Goal: Complete application form: Complete application form

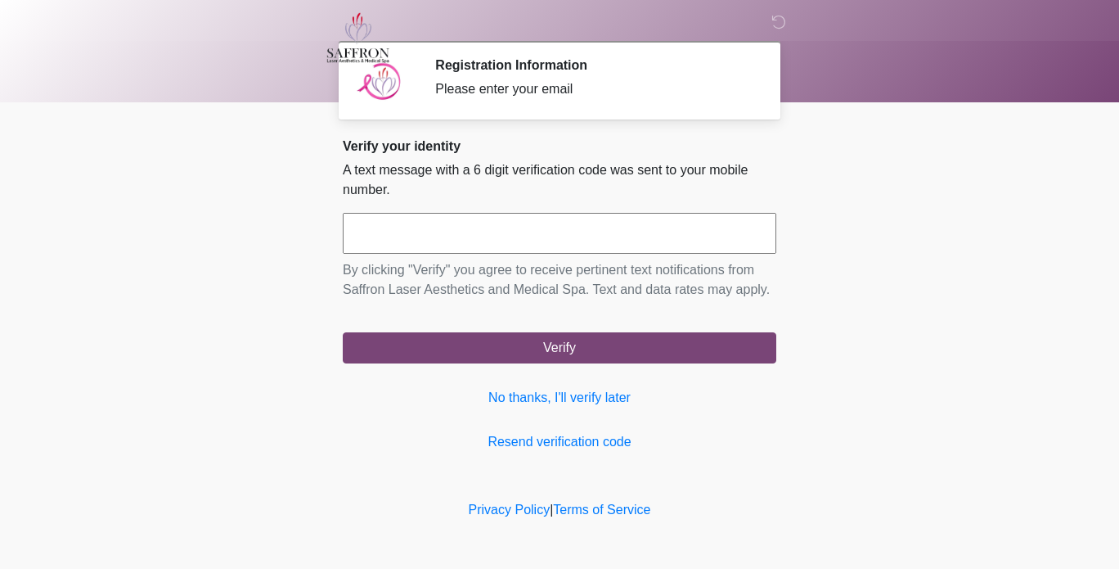
click at [686, 234] on input "text" at bounding box center [560, 233] width 434 height 41
type input "******"
click at [343, 332] on button "Verify" at bounding box center [560, 347] width 434 height 31
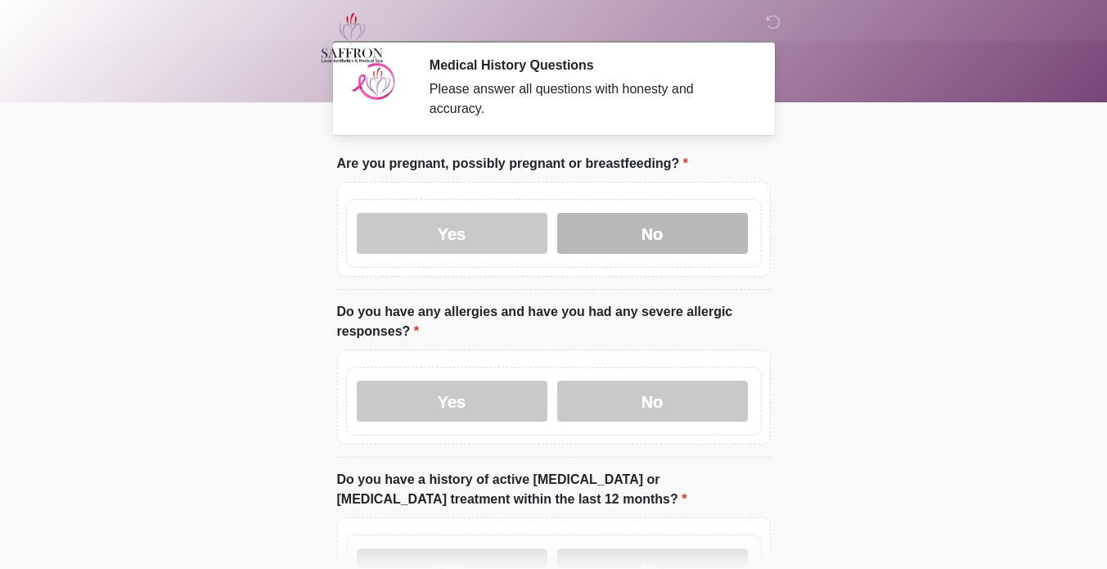
click at [680, 219] on label "No" at bounding box center [652, 233] width 191 height 41
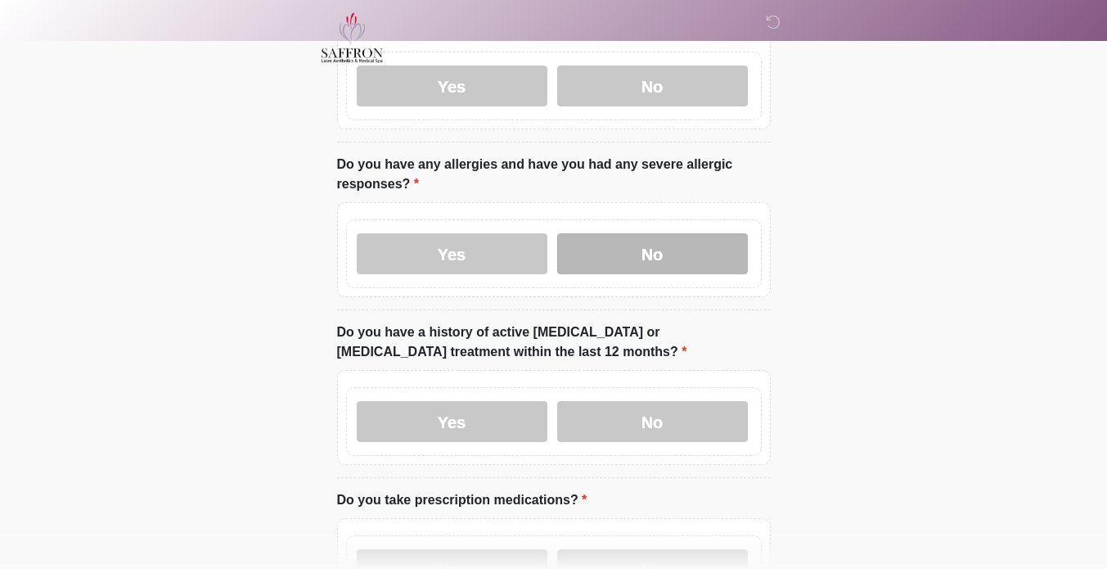
click at [708, 244] on label "No" at bounding box center [652, 253] width 191 height 41
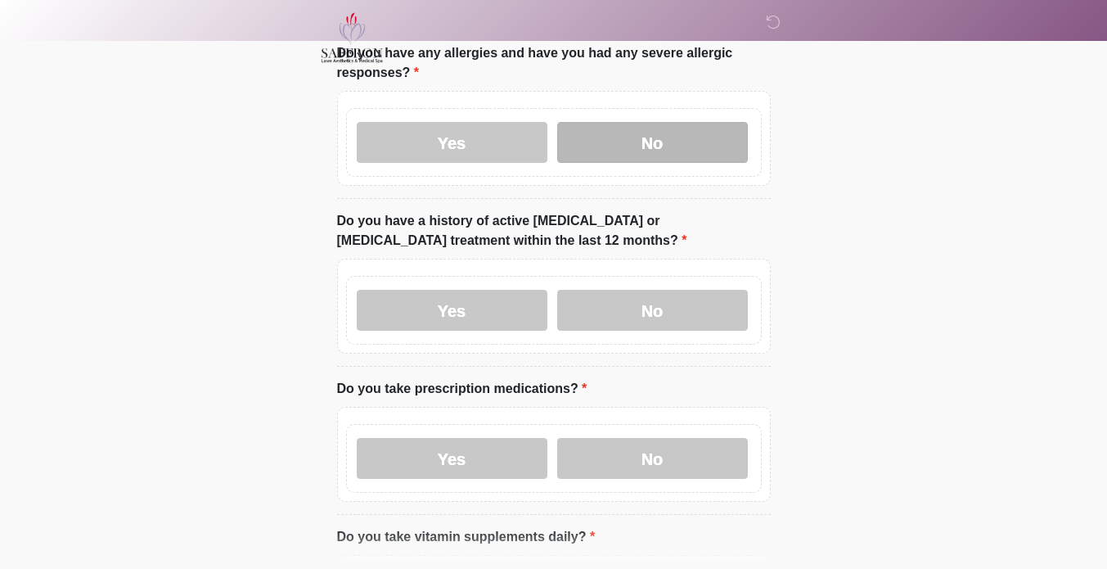
scroll to position [259, 0]
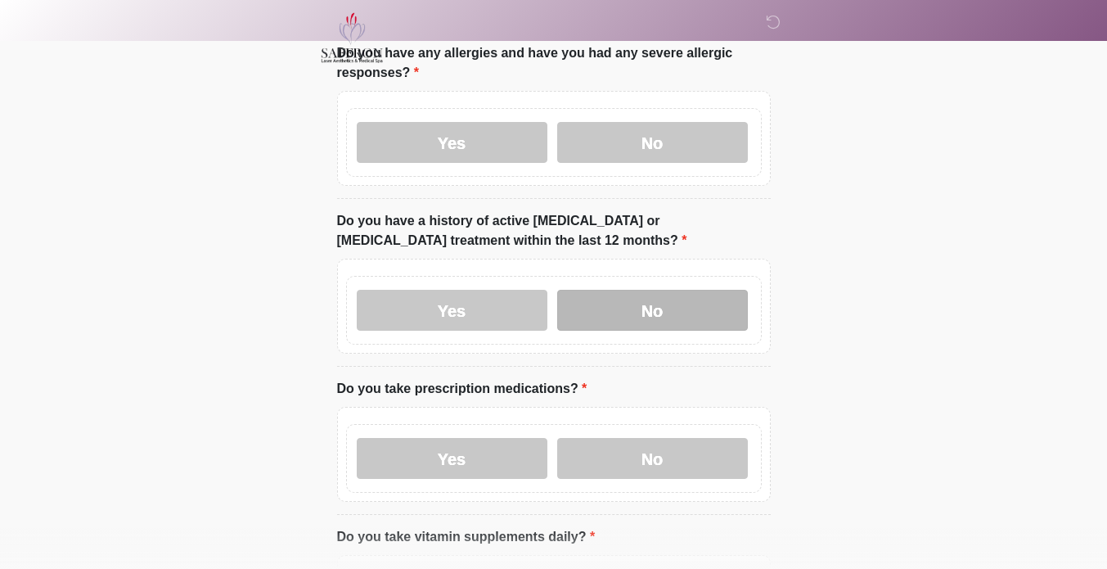
click at [732, 297] on label "No" at bounding box center [652, 310] width 191 height 41
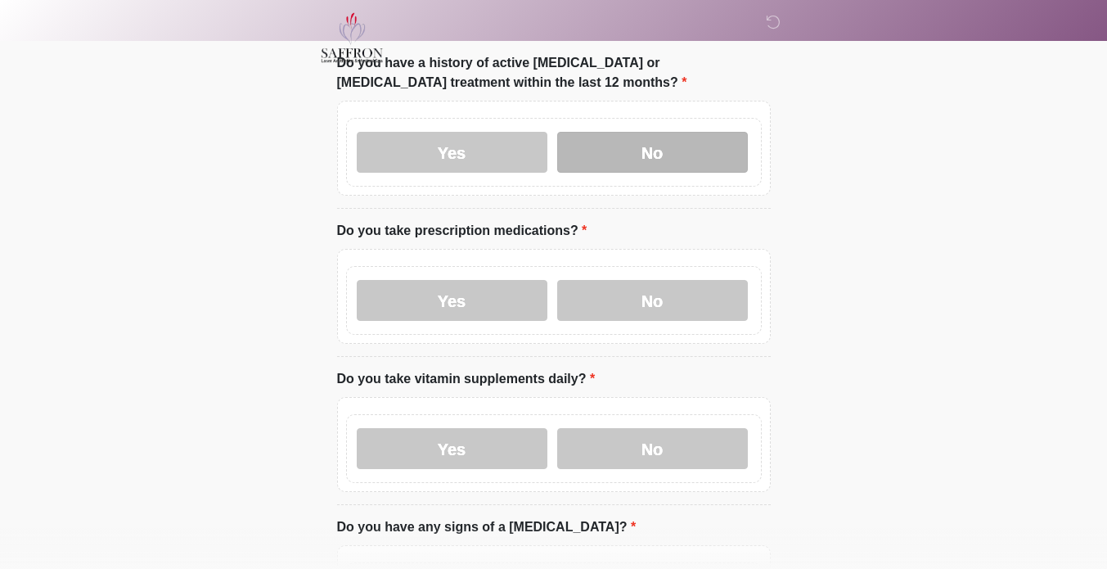
scroll to position [418, 0]
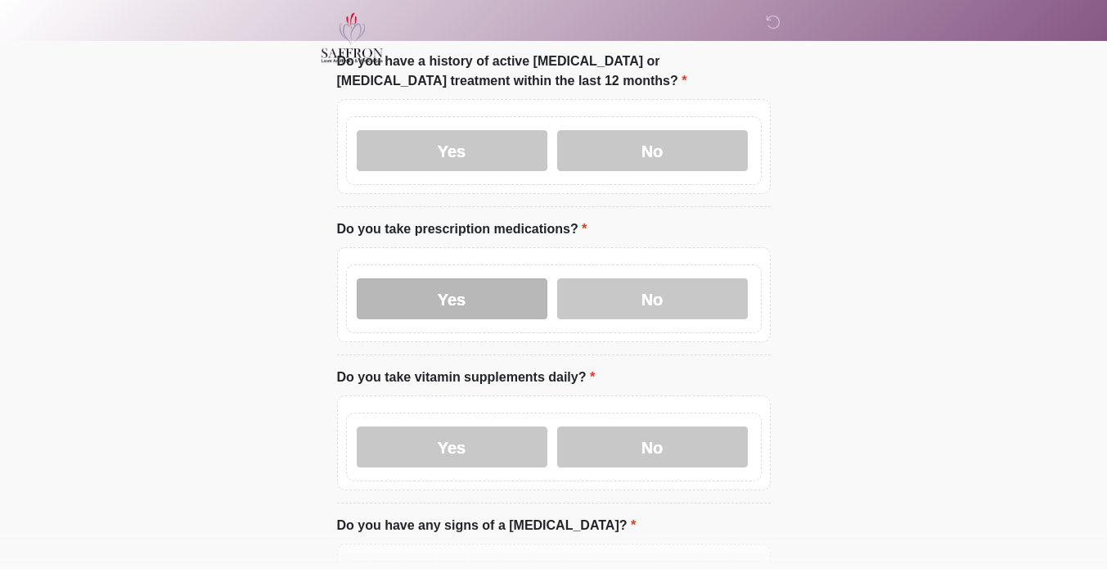
click at [497, 282] on label "Yes" at bounding box center [452, 298] width 191 height 41
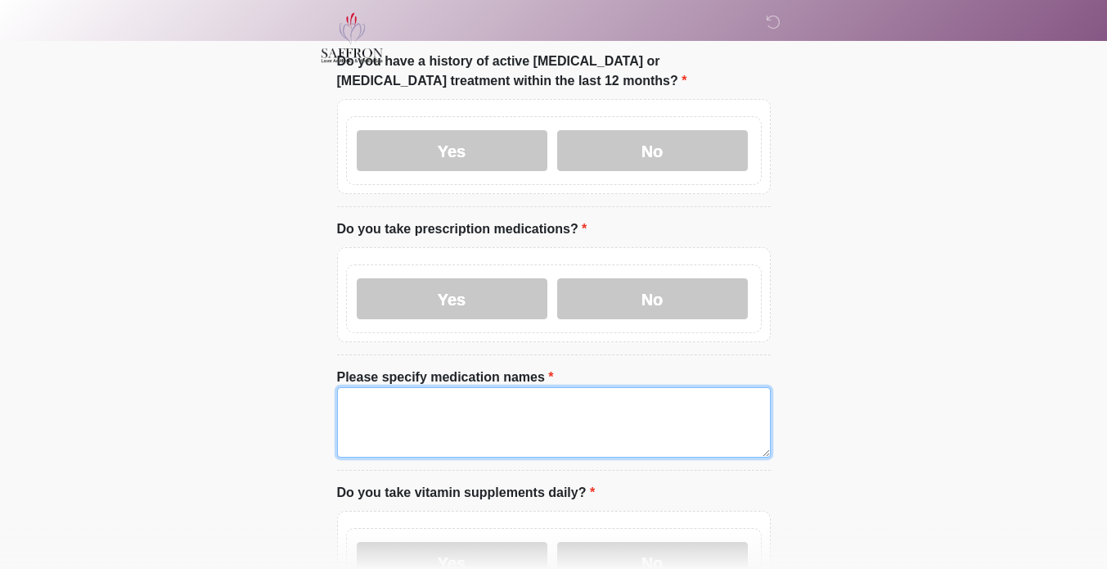
click at [583, 390] on textarea "Please specify medication names" at bounding box center [554, 422] width 434 height 70
click at [515, 387] on textarea "**********" at bounding box center [554, 422] width 434 height 70
click at [432, 389] on textarea "**********" at bounding box center [554, 422] width 434 height 70
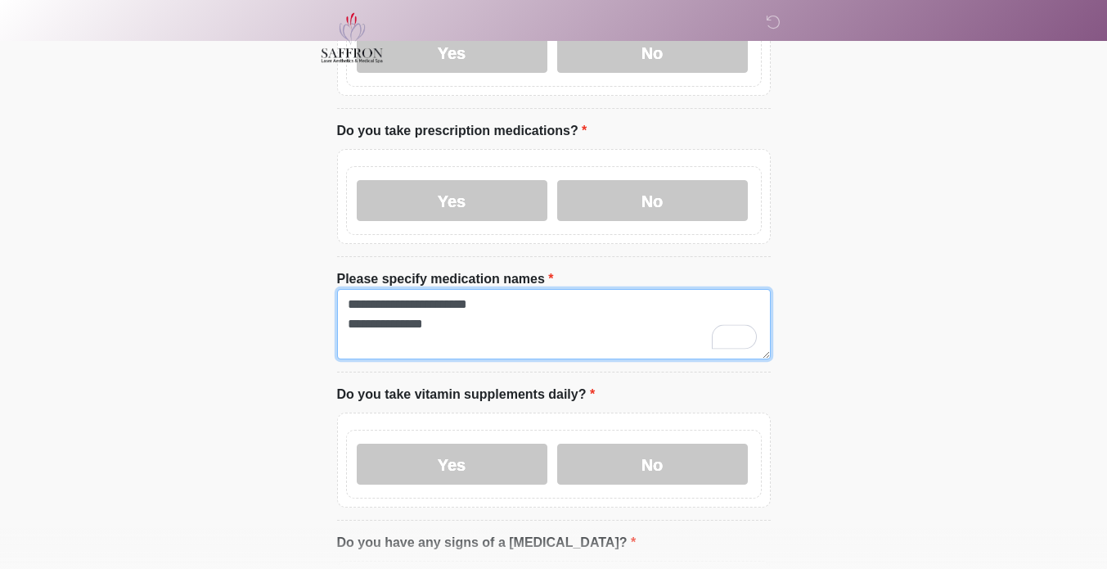
scroll to position [518, 0]
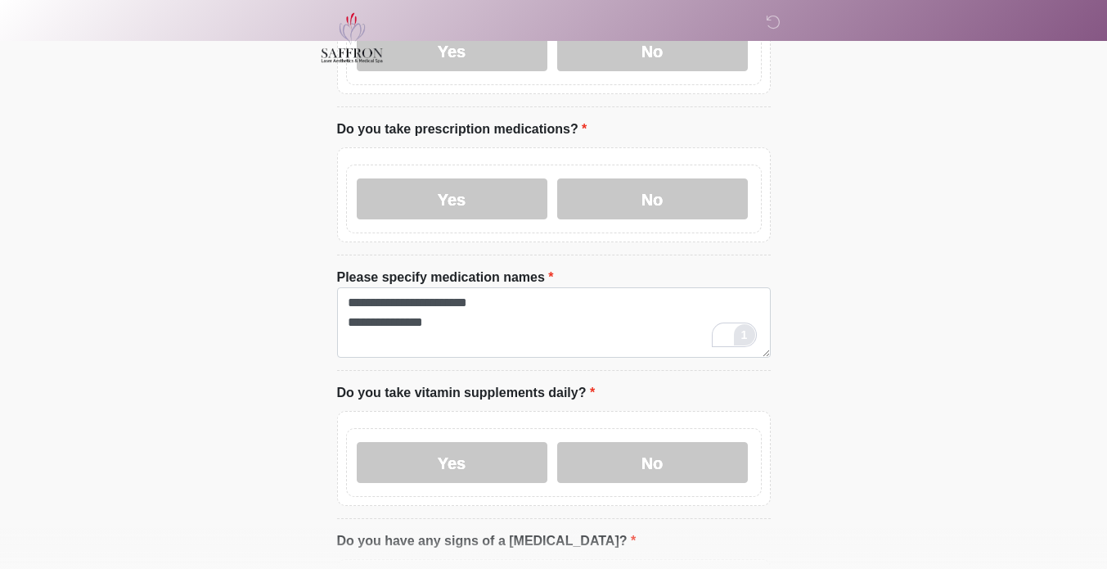
click at [743, 326] on div "1" at bounding box center [745, 335] width 18 height 18
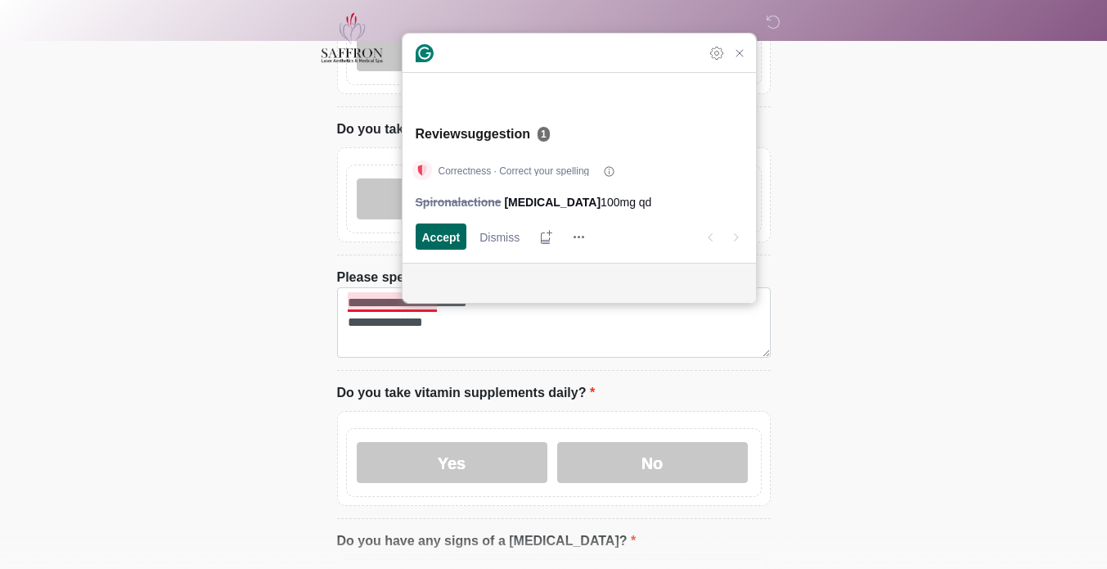
click at [444, 241] on span "Accept" at bounding box center [441, 236] width 38 height 17
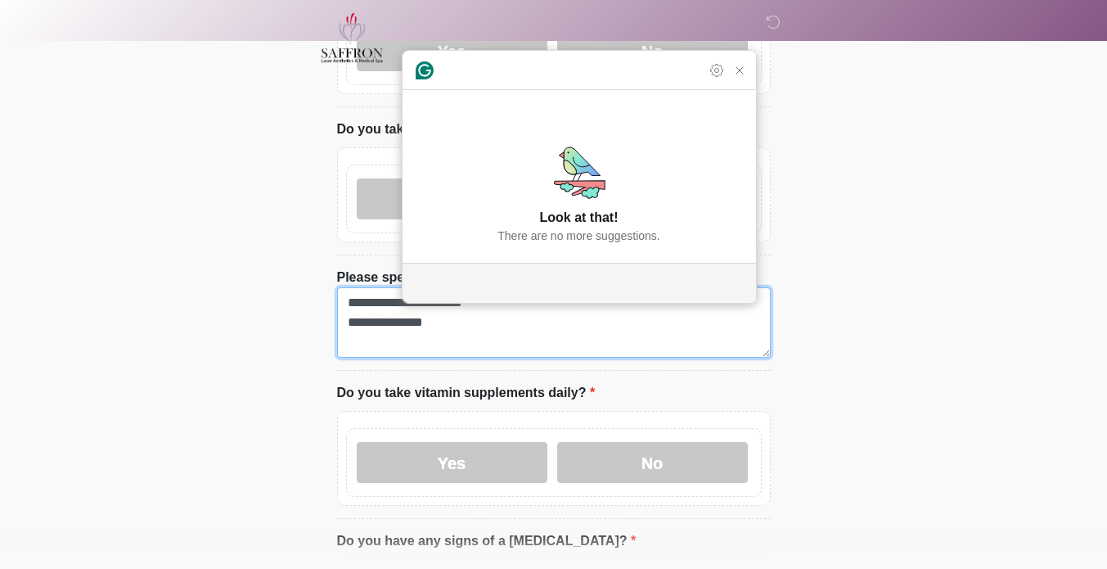
click at [581, 332] on textarea "**********" at bounding box center [554, 322] width 434 height 70
type textarea "**********"
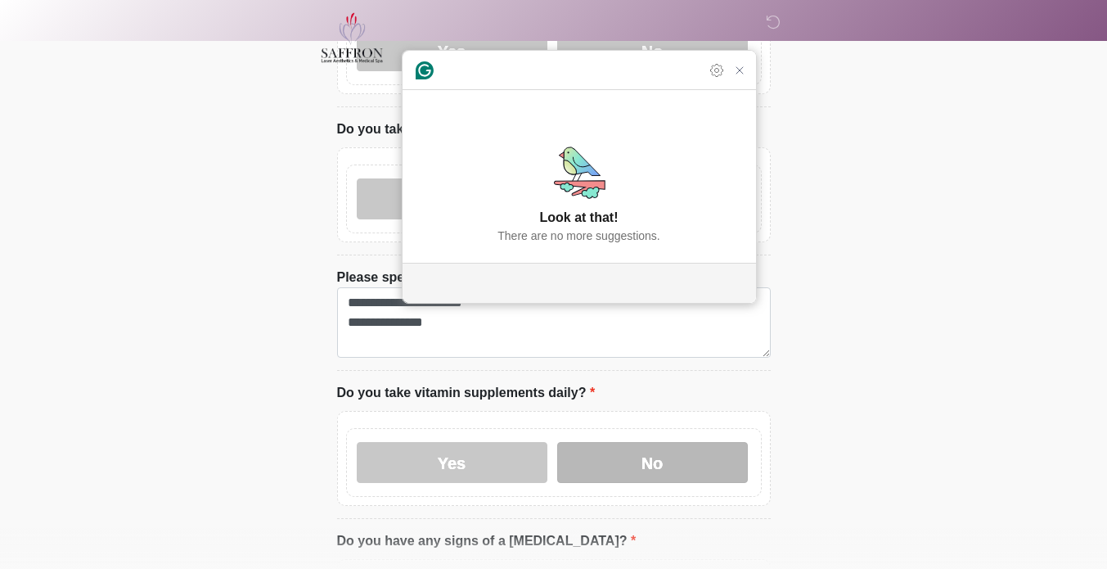
click at [646, 460] on label "No" at bounding box center [652, 462] width 191 height 41
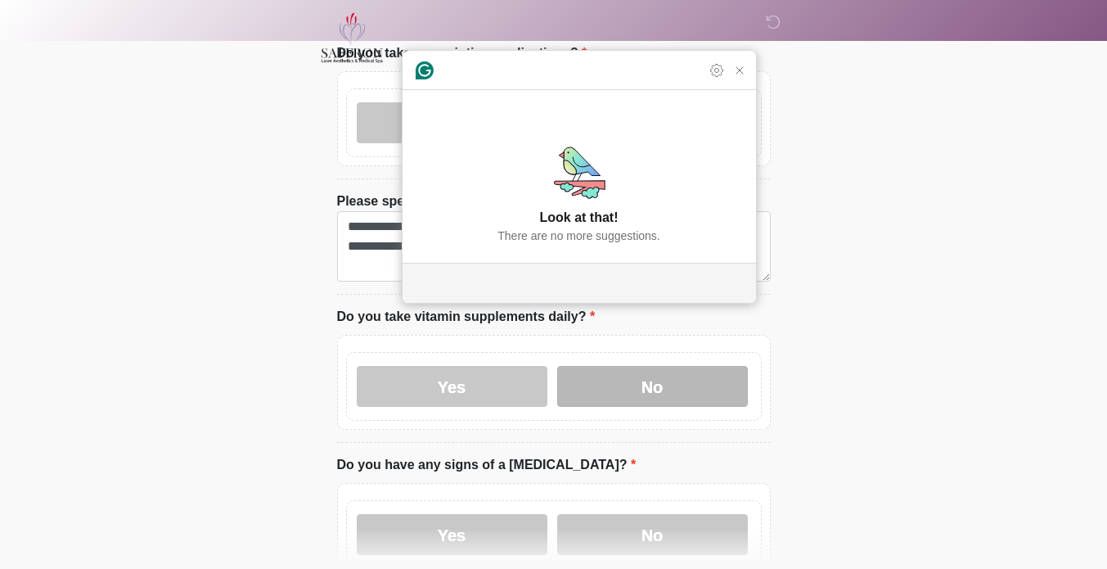
scroll to position [722, 0]
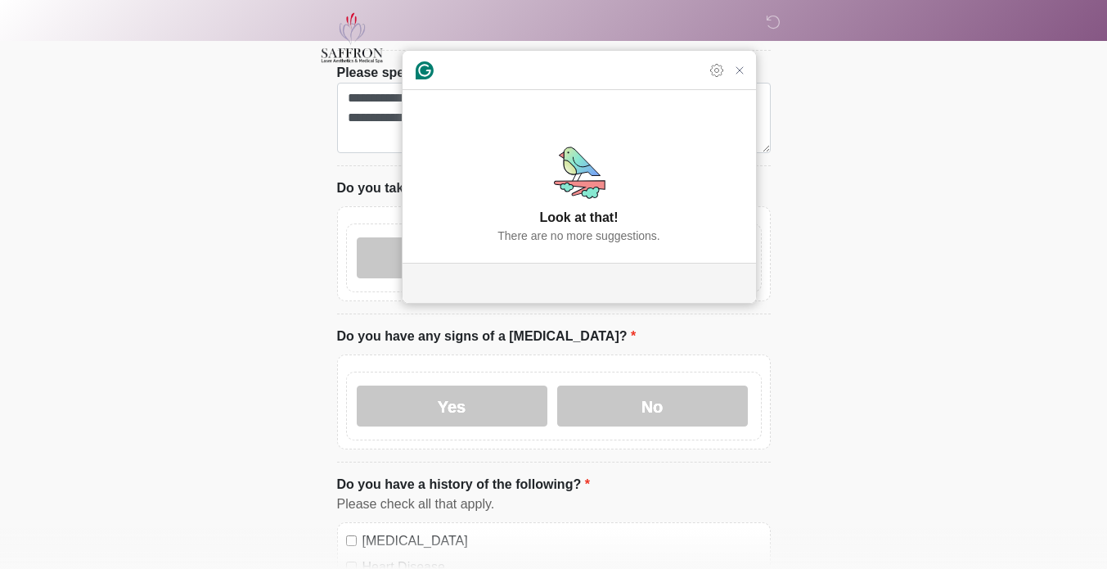
click at [716, 394] on label "No" at bounding box center [652, 405] width 191 height 41
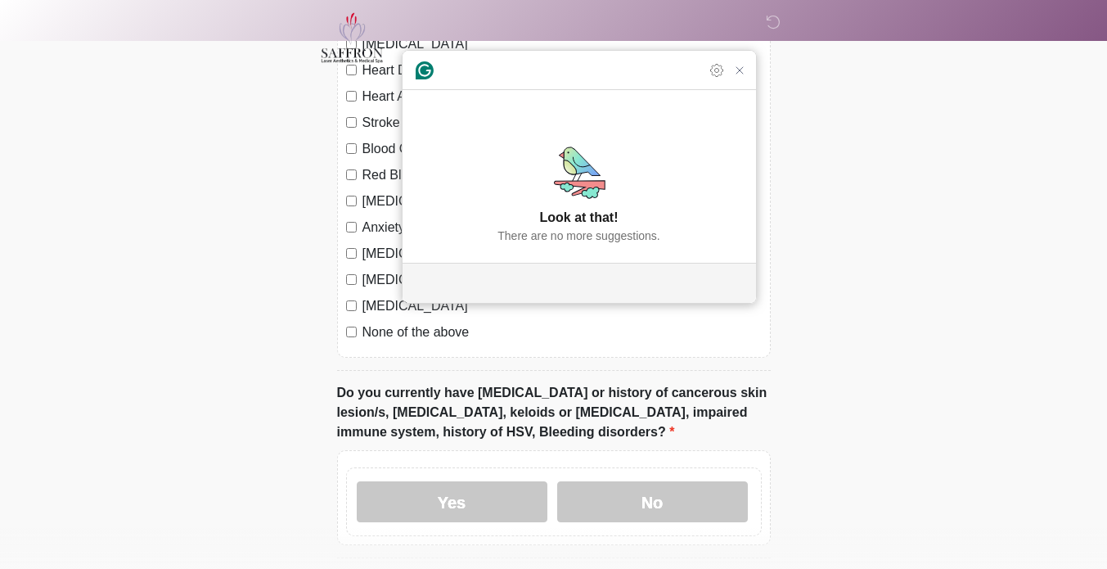
scroll to position [1222, 0]
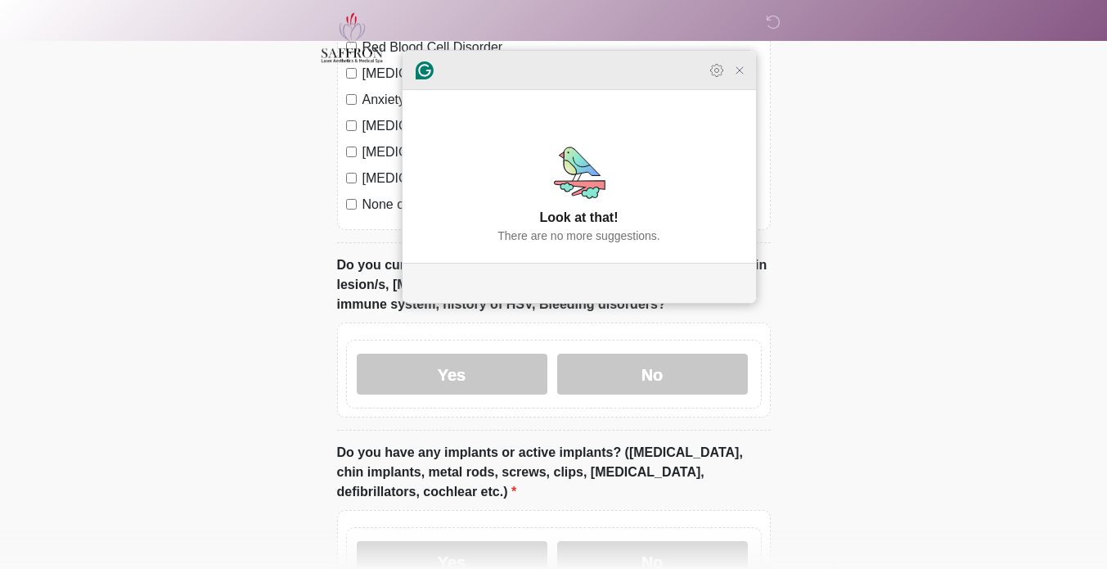
click at [733, 77] on icon "Close Grammarly Assistant" at bounding box center [739, 70] width 13 height 13
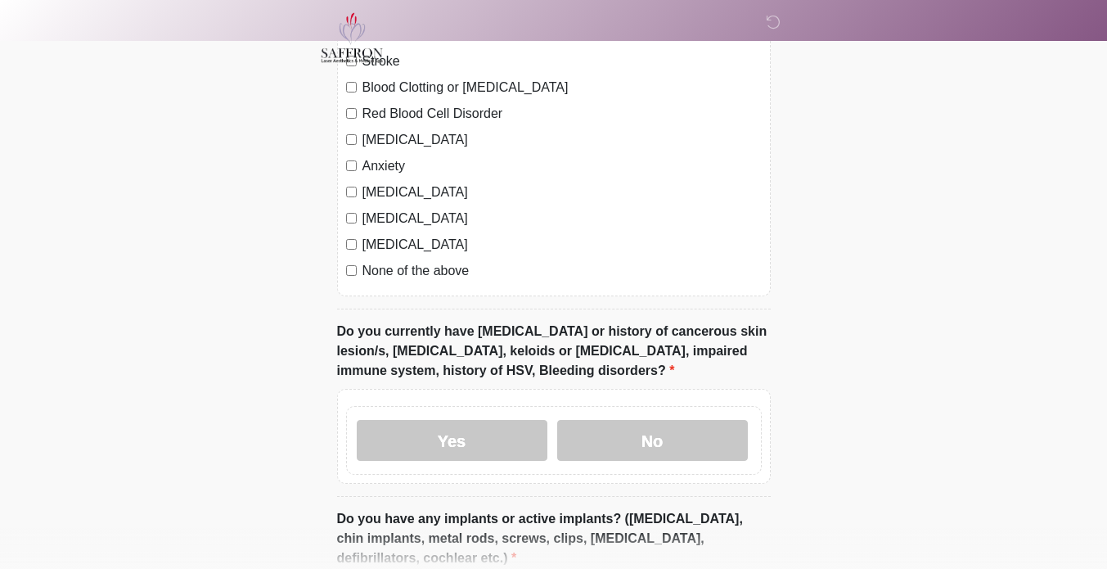
scroll to position [1294, 0]
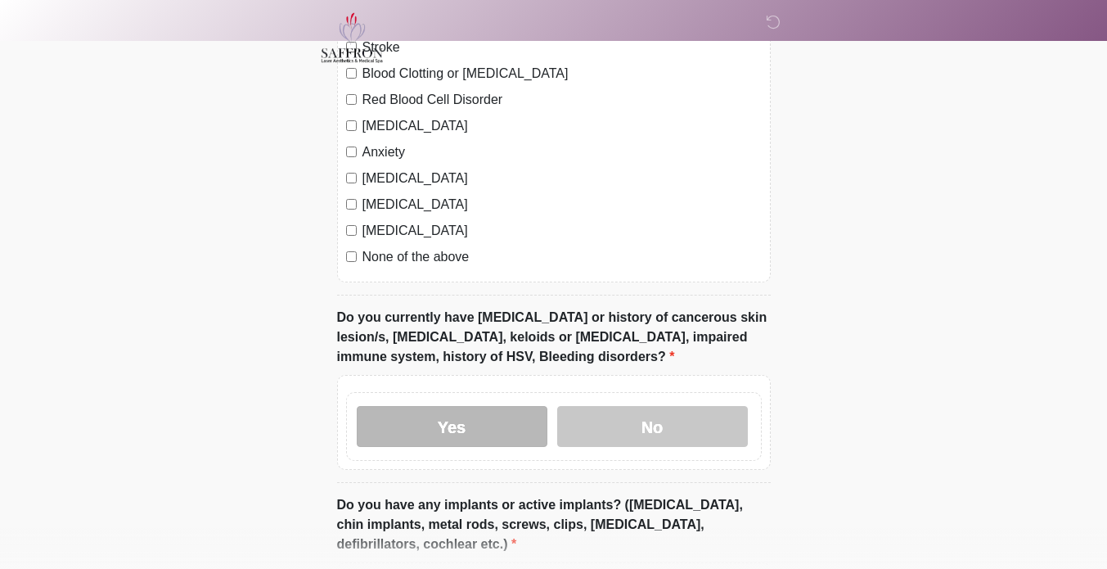
click at [478, 425] on label "Yes" at bounding box center [452, 426] width 191 height 41
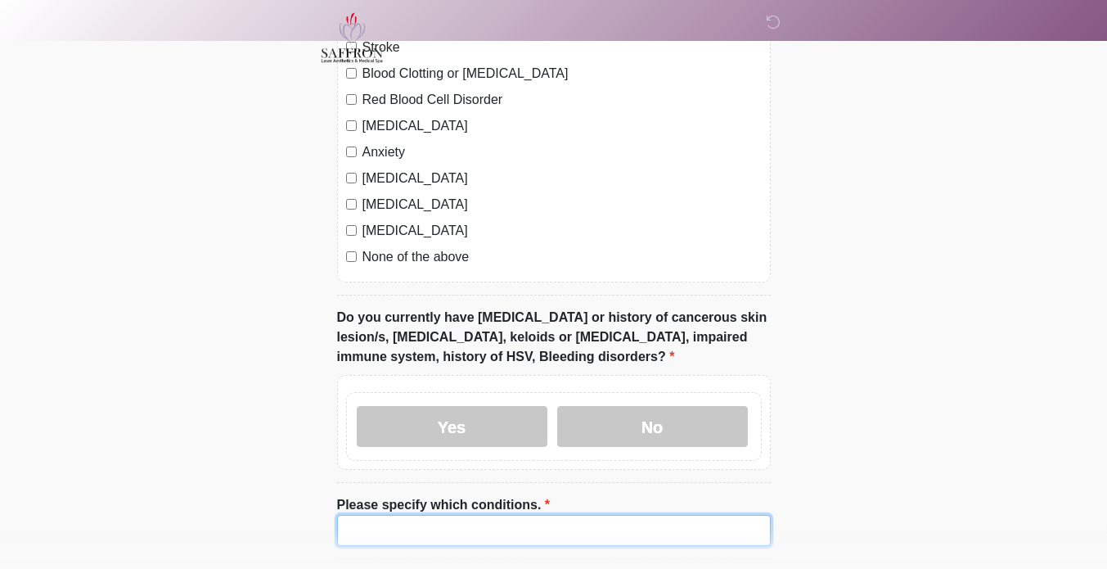
click at [533, 515] on input "Please specify which conditions." at bounding box center [554, 530] width 434 height 31
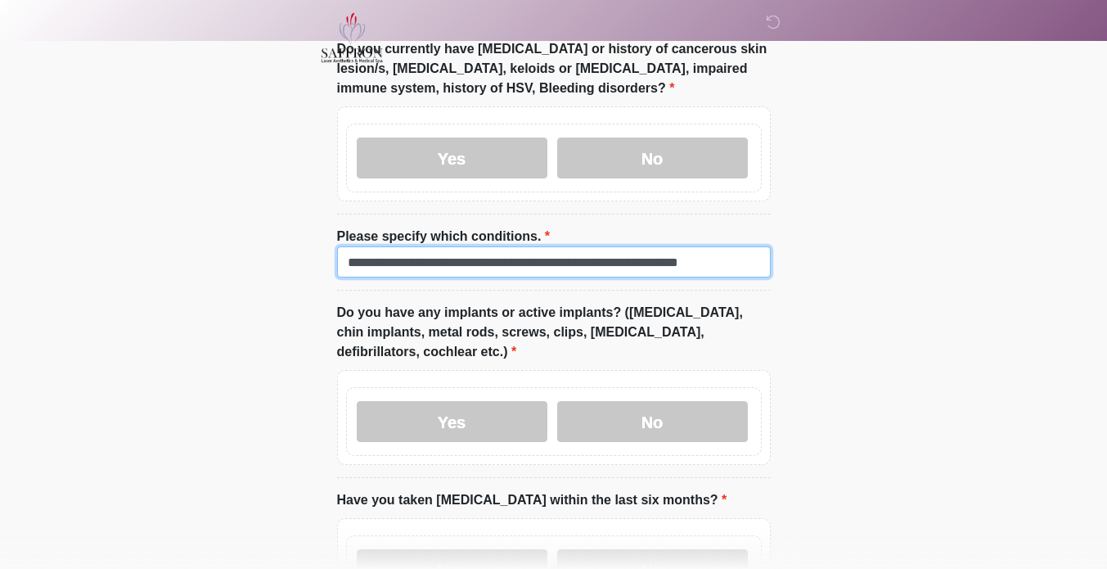
scroll to position [1578, 0]
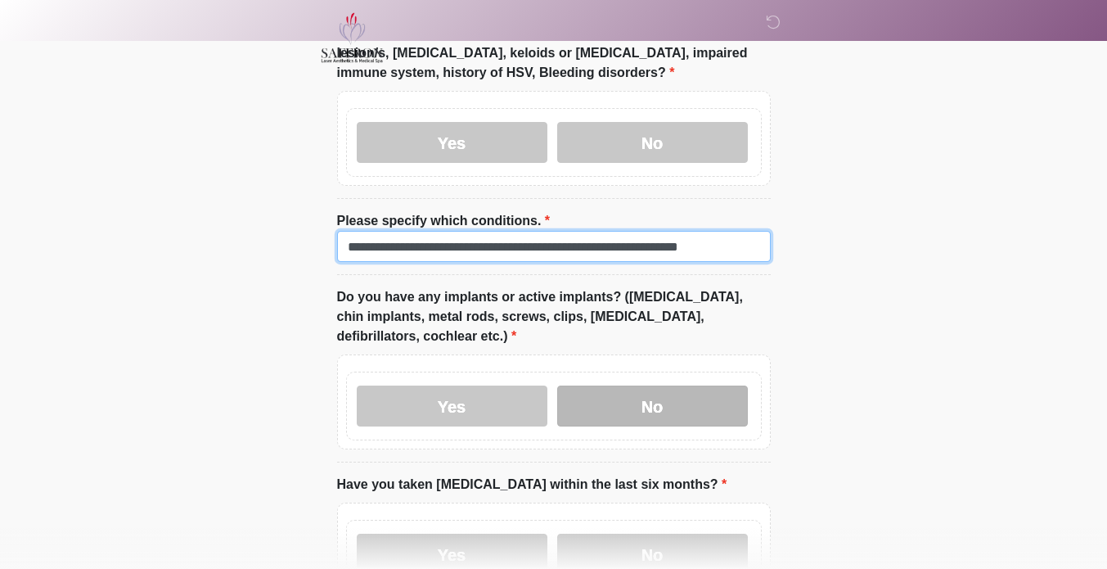
type input "**********"
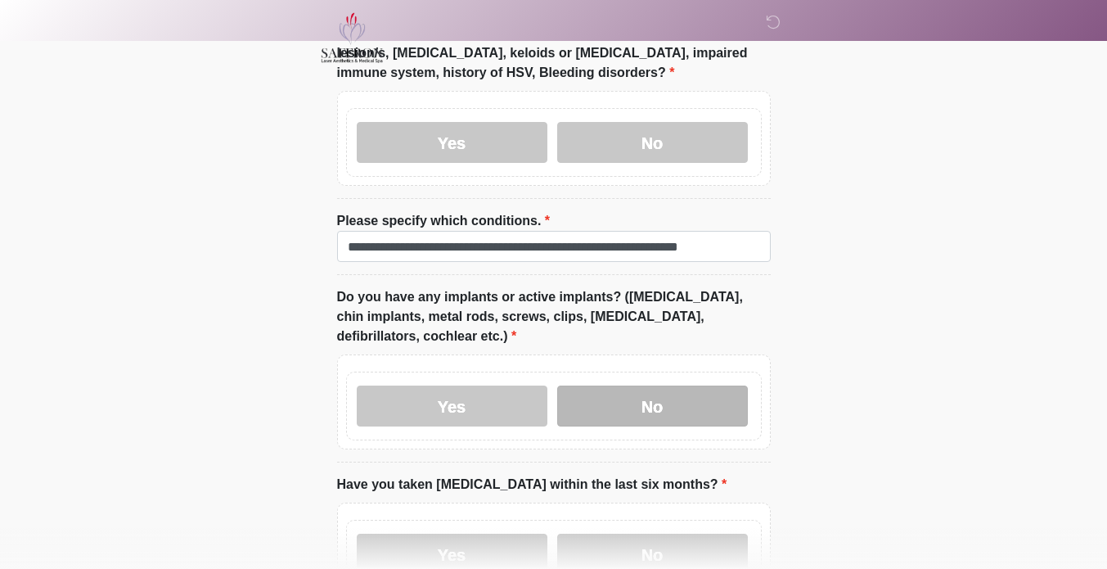
click at [704, 398] on label "No" at bounding box center [652, 405] width 191 height 41
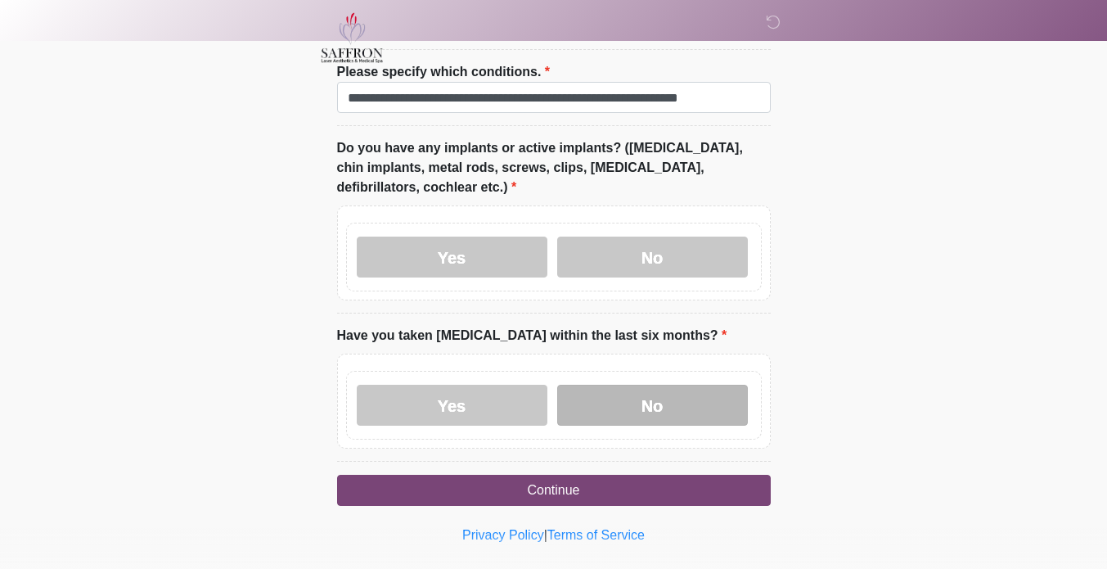
click at [702, 385] on label "No" at bounding box center [652, 405] width 191 height 41
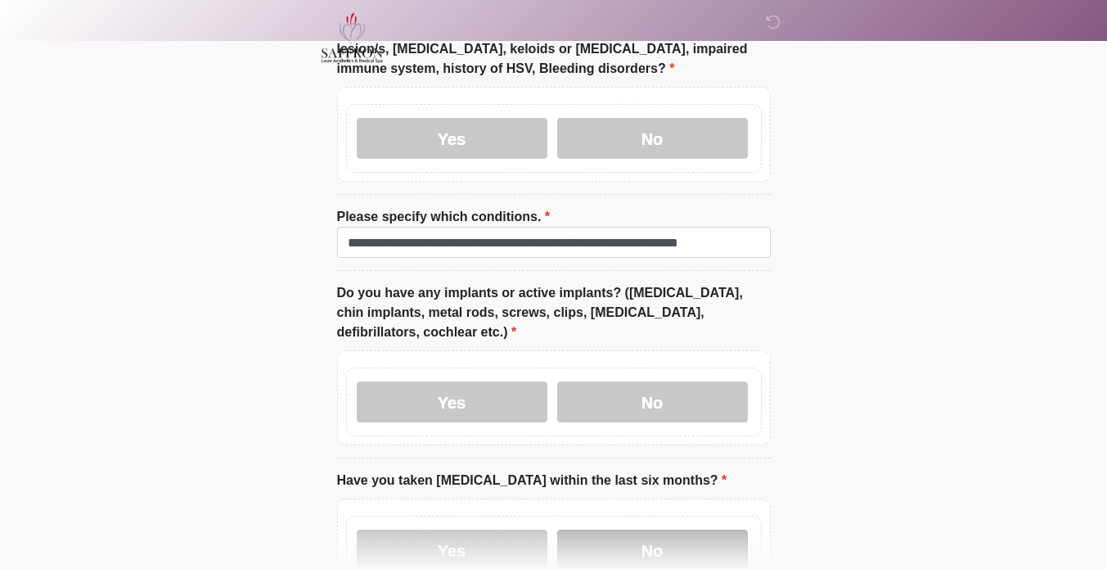
scroll to position [1582, 0]
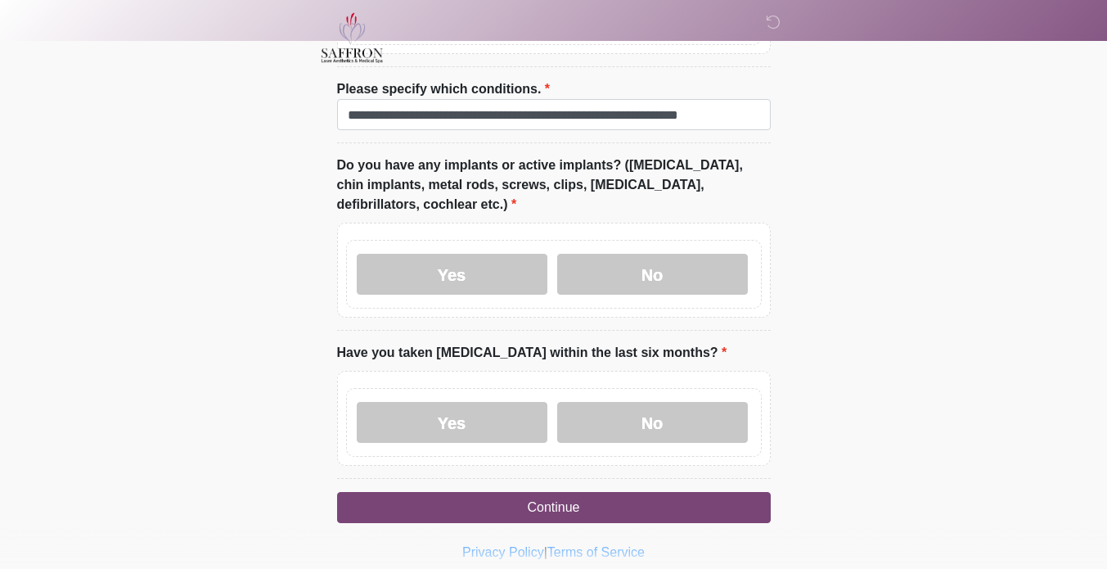
scroll to position [1732, 0]
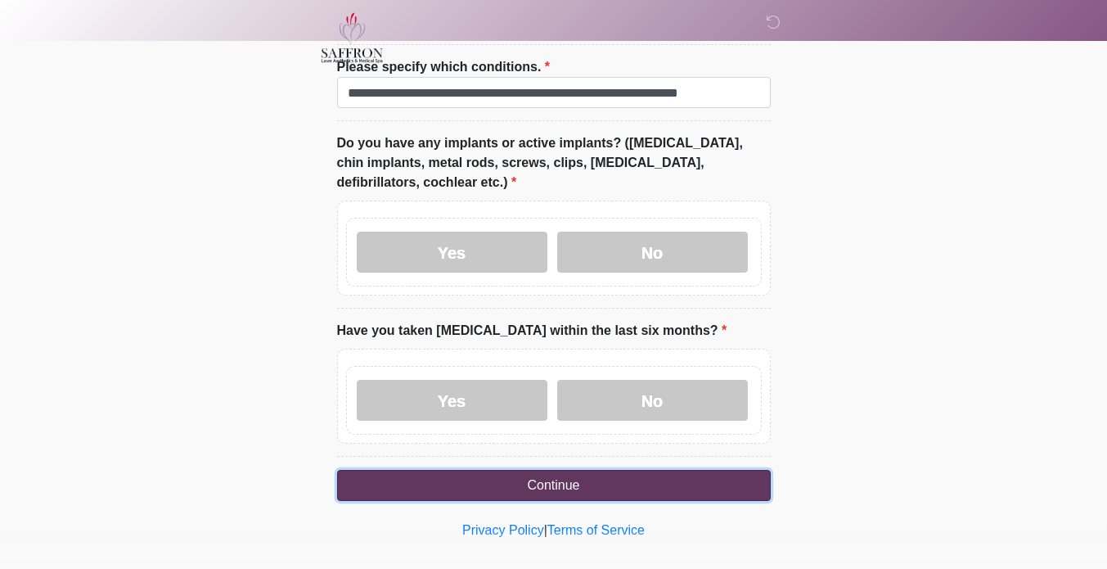
click at [738, 470] on button "Continue" at bounding box center [554, 485] width 434 height 31
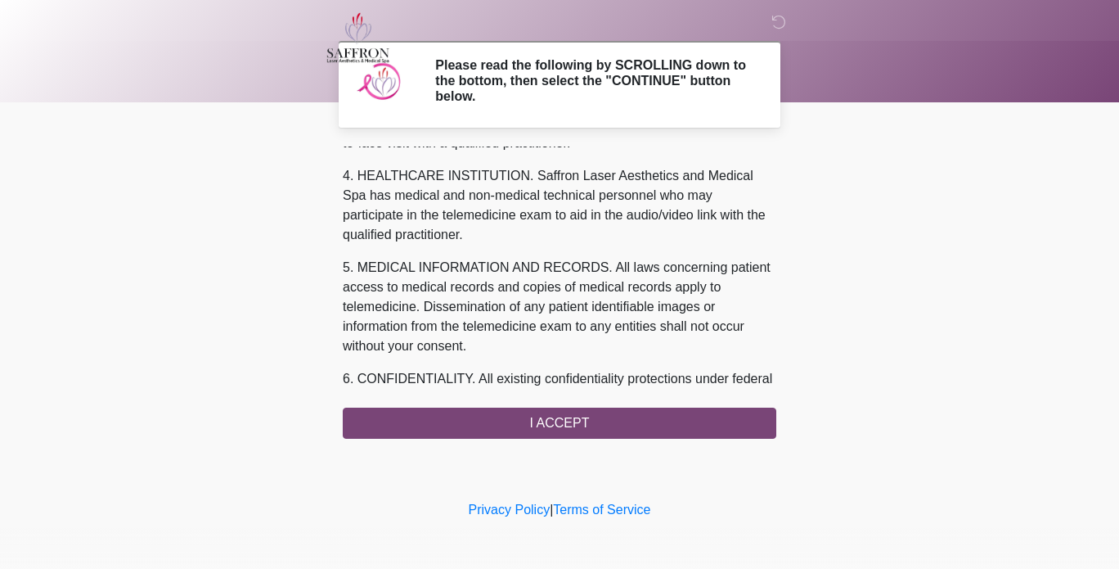
scroll to position [727, 0]
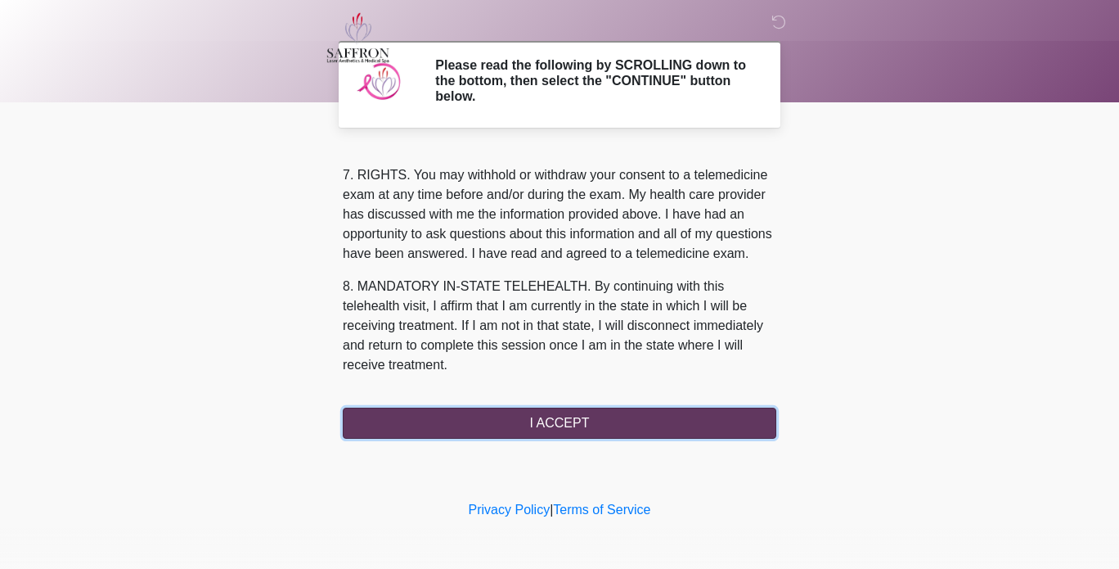
click at [640, 431] on button "I ACCEPT" at bounding box center [560, 422] width 434 height 31
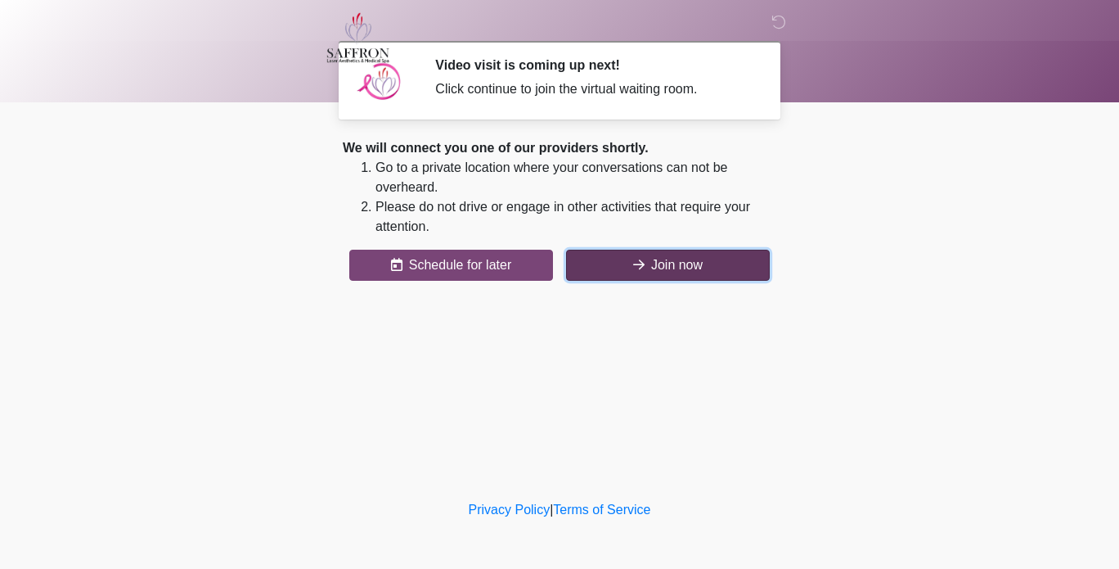
click at [701, 269] on button "Join now" at bounding box center [668, 265] width 204 height 31
